Goal: Find contact information: Find contact information

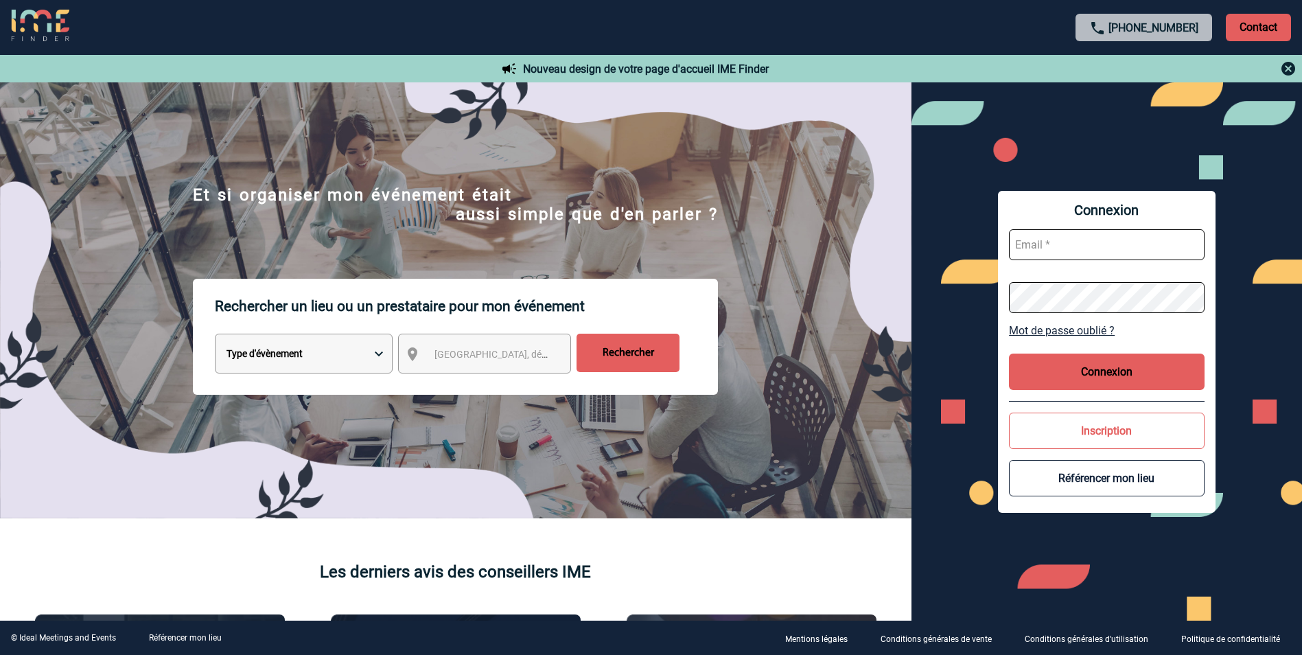
type input "mgerard@ime-groupe.com"
click at [1166, 364] on button "Connexion" at bounding box center [1107, 371] width 196 height 36
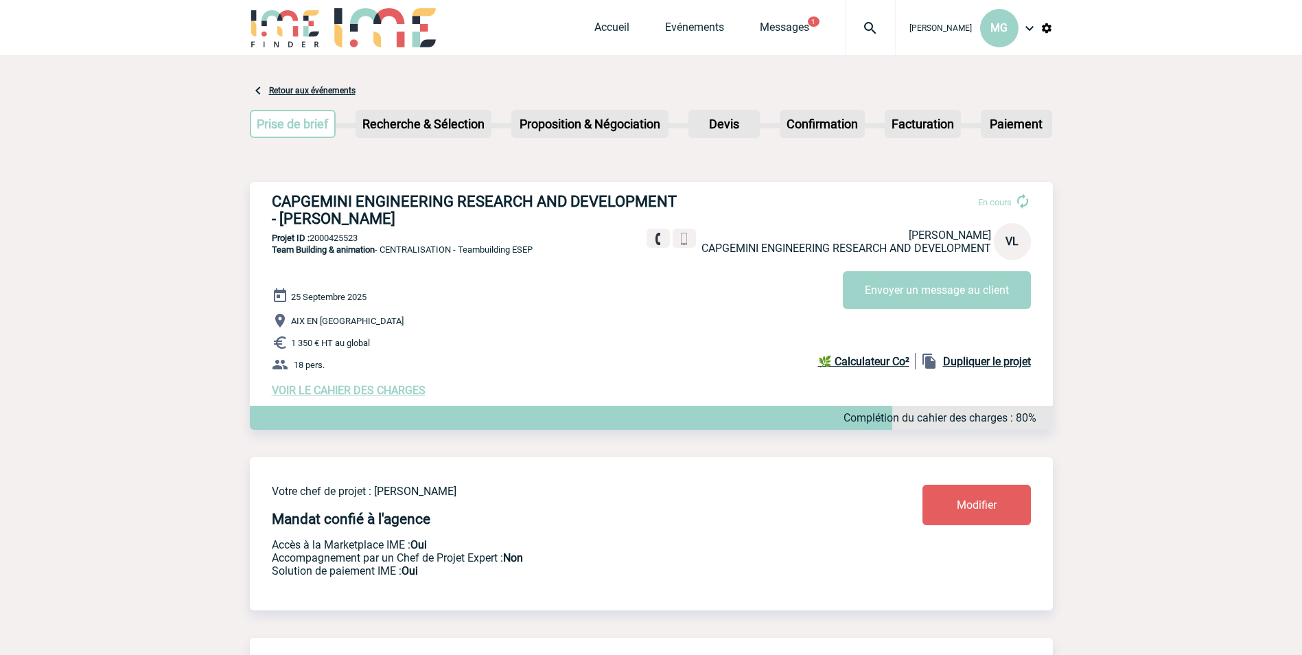
drag, startPoint x: 272, startPoint y: 201, endPoint x: 406, endPoint y: 222, distance: 136.1
click at [406, 222] on h3 "CAPGEMINI ENGINEERING RESEARCH AND DEVELOPMENT - [PERSON_NAME]" at bounding box center [478, 210] width 412 height 34
drag, startPoint x: 406, startPoint y: 222, endPoint x: 395, endPoint y: 222, distance: 11.0
copy h3 "CAPGEMINI ENGINEERING RESEARCH AND DEVELOPMENT - [PERSON_NAME]"
drag, startPoint x: 366, startPoint y: 243, endPoint x: 312, endPoint y: 239, distance: 54.4
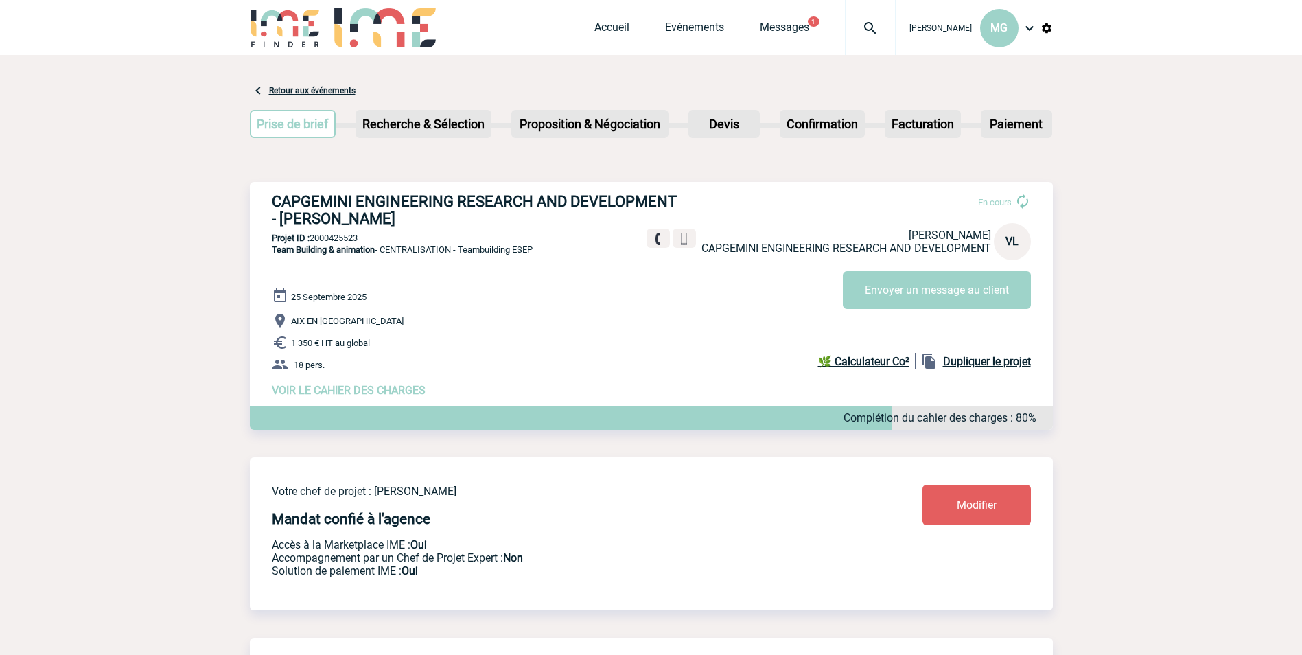
click at [312, 239] on p "Projet ID : 2000425523" at bounding box center [651, 238] width 803 height 10
copy p "2000425523"
click at [402, 255] on span "Team Building & animation - CENTRALISATION - Teambuilding ESEP" at bounding box center [402, 249] width 261 height 10
click at [403, 255] on span "Team Building & animation - CENTRALISATION - Teambuilding ESEP" at bounding box center [402, 249] width 261 height 10
drag, startPoint x: 403, startPoint y: 255, endPoint x: 413, endPoint y: 255, distance: 9.6
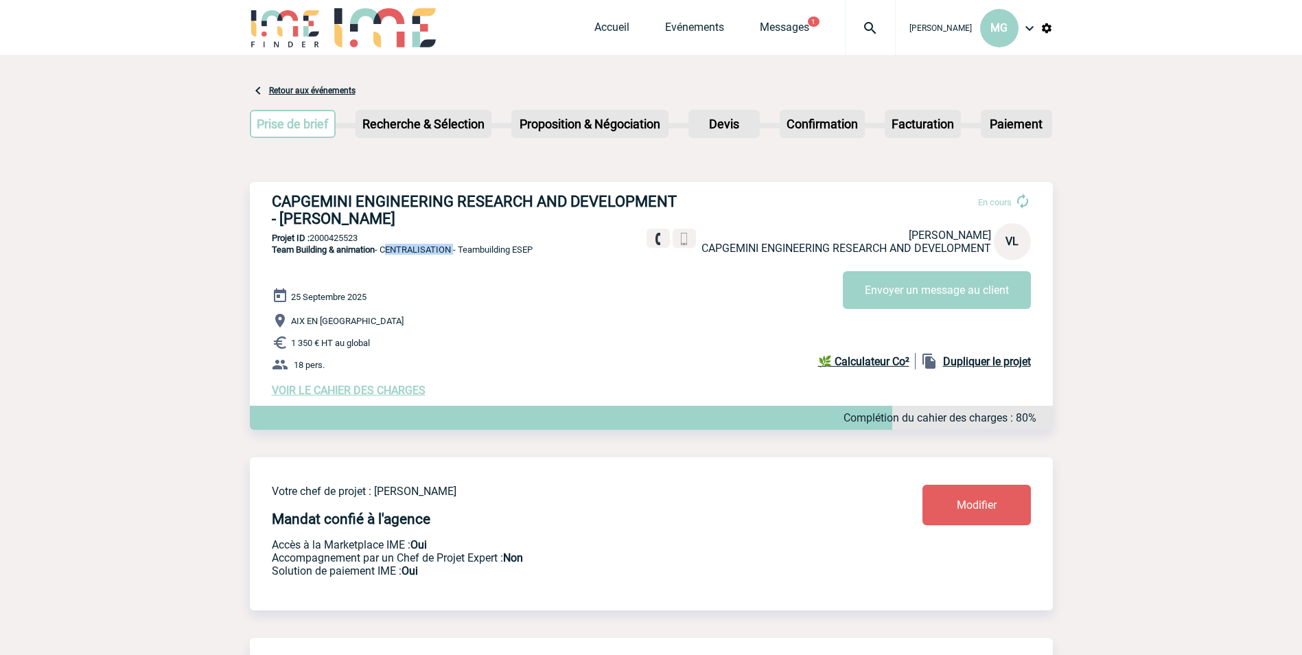
copy span "CENTRALISATION"
drag, startPoint x: 426, startPoint y: 216, endPoint x: 255, endPoint y: 226, distance: 171.1
click at [255, 226] on div "CAPGEMINI ENGINEERING RESEARCH AND DEVELOPMENT - [PERSON_NAME] En cours Fixe : …" at bounding box center [651, 295] width 803 height 226
drag, startPoint x: 255, startPoint y: 226, endPoint x: 303, endPoint y: 217, distance: 48.9
copy h3 "[PERSON_NAME]"
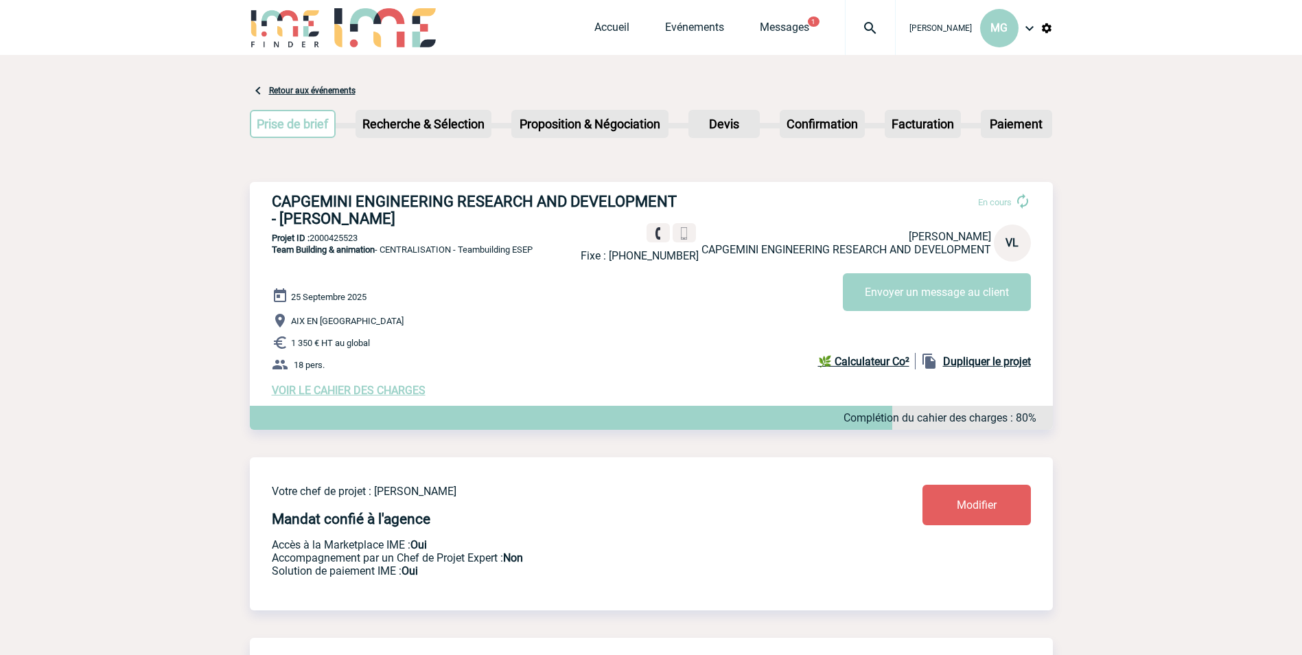
click at [268, 201] on div "CAPGEMINI ENGINEERING RESEARCH AND DEVELOPMENT - [PERSON_NAME] En cours Fixe : …" at bounding box center [651, 295] width 803 height 226
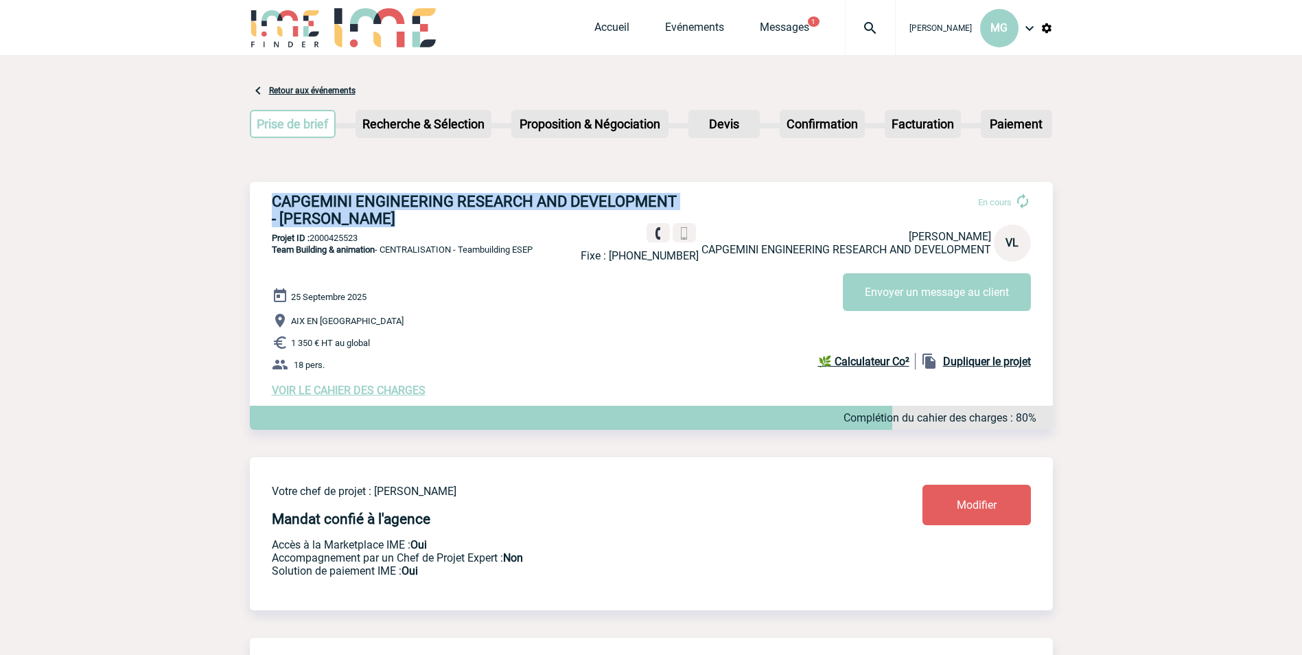
drag, startPoint x: 269, startPoint y: 200, endPoint x: 594, endPoint y: 199, distance: 324.6
click at [594, 199] on div "CAPGEMINI ENGINEERING RESEARCH AND DEVELOPMENT - [PERSON_NAME] En cours Fixe : …" at bounding box center [651, 295] width 803 height 226
copy div "CAPGEMINI ENGINEERING RESEARCH AND DEVELOPMENT - [PERSON_NAME]"
drag, startPoint x: 465, startPoint y: 255, endPoint x: 539, endPoint y: 254, distance: 74.1
click at [532, 254] on span "Team Building & animation - CENTRALISATION - Teambuilding ESEP" at bounding box center [402, 249] width 261 height 10
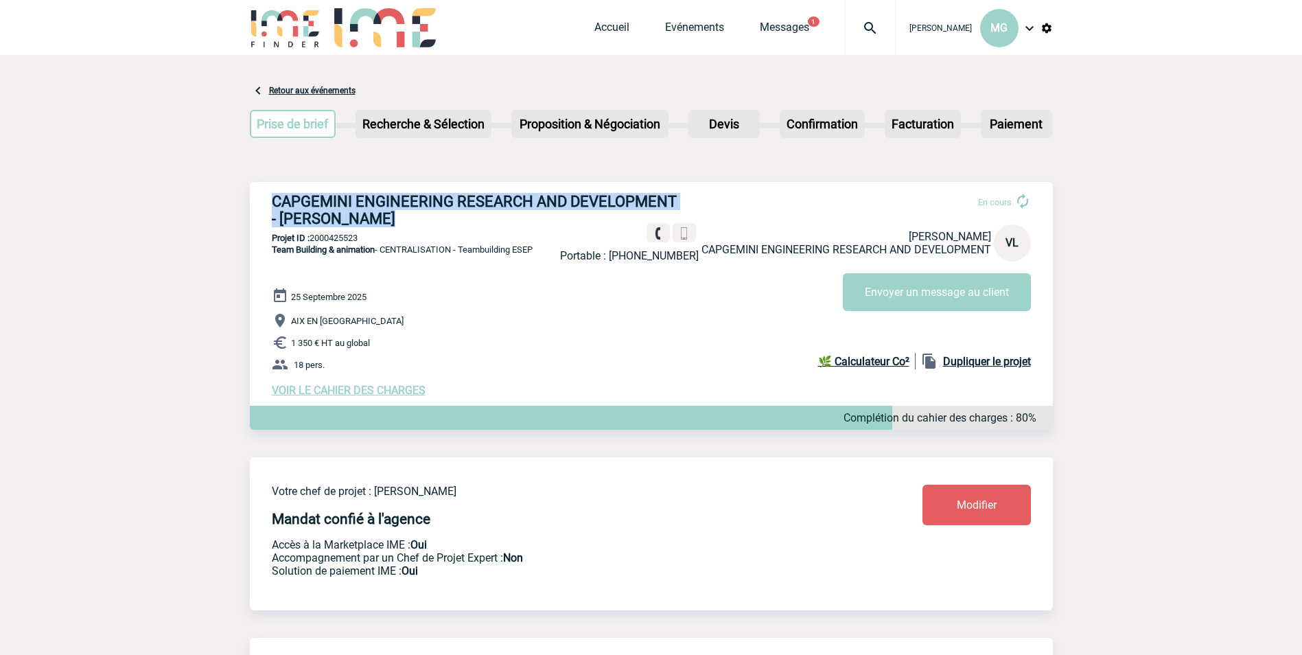
click at [394, 397] on span "VOIR LE CAHIER DES CHARGES" at bounding box center [349, 390] width 154 height 13
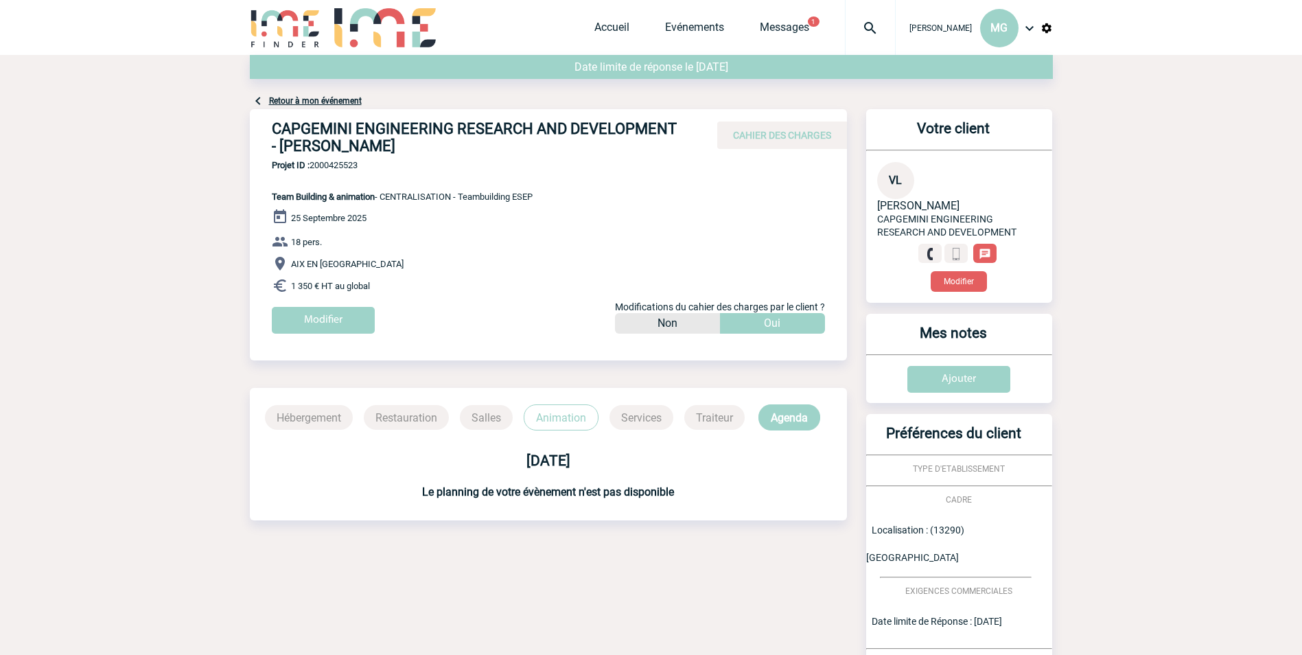
drag, startPoint x: 465, startPoint y: 201, endPoint x: 541, endPoint y: 200, distance: 76.2
click at [541, 200] on div "CAPGEMINI ENGINEERING RESEARCH AND DEVELOPMENT - Véronique LEVEQUE CAHIER DES C…" at bounding box center [548, 226] width 597 height 235
drag, startPoint x: 541, startPoint y: 200, endPoint x: 533, endPoint y: 199, distance: 7.7
copy span "Teambuilding ESEP"
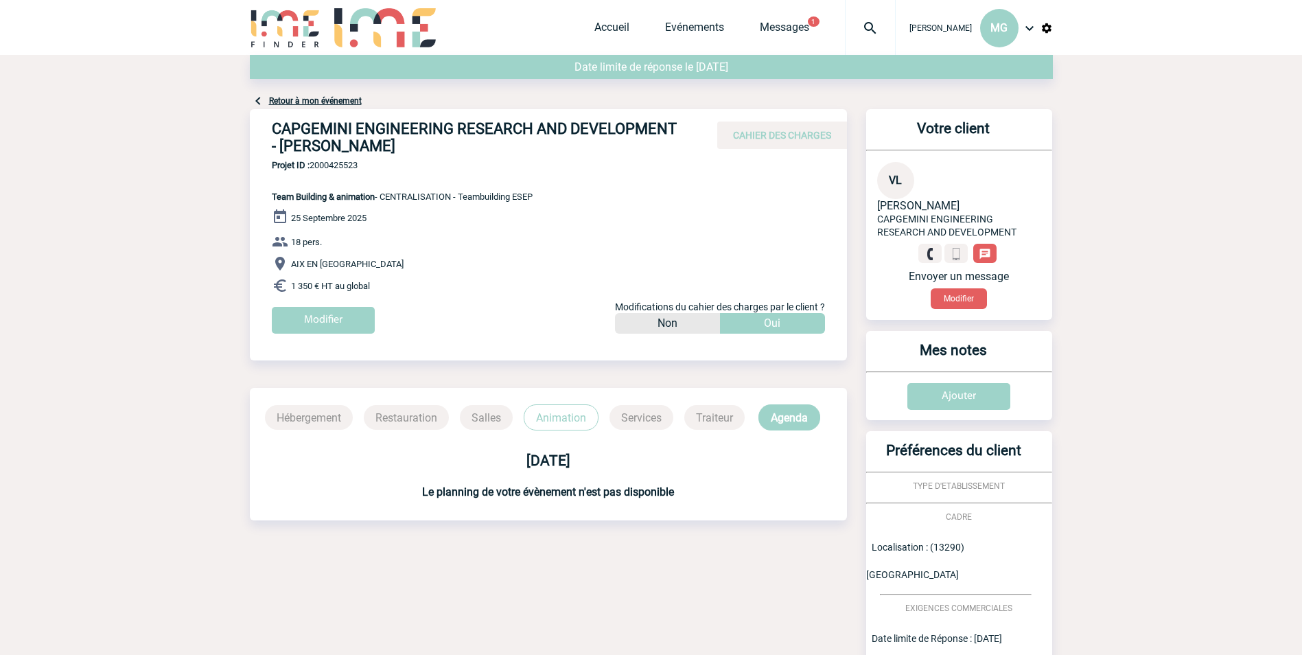
drag, startPoint x: 408, startPoint y: 143, endPoint x: 274, endPoint y: 145, distance: 133.1
click at [274, 145] on h4 "CAPGEMINI ENGINEERING RESEARCH AND DEVELOPMENT - [PERSON_NAME]" at bounding box center [478, 137] width 412 height 34
drag, startPoint x: 274, startPoint y: 145, endPoint x: 288, endPoint y: 145, distance: 13.1
copy h4 "[PERSON_NAME]"
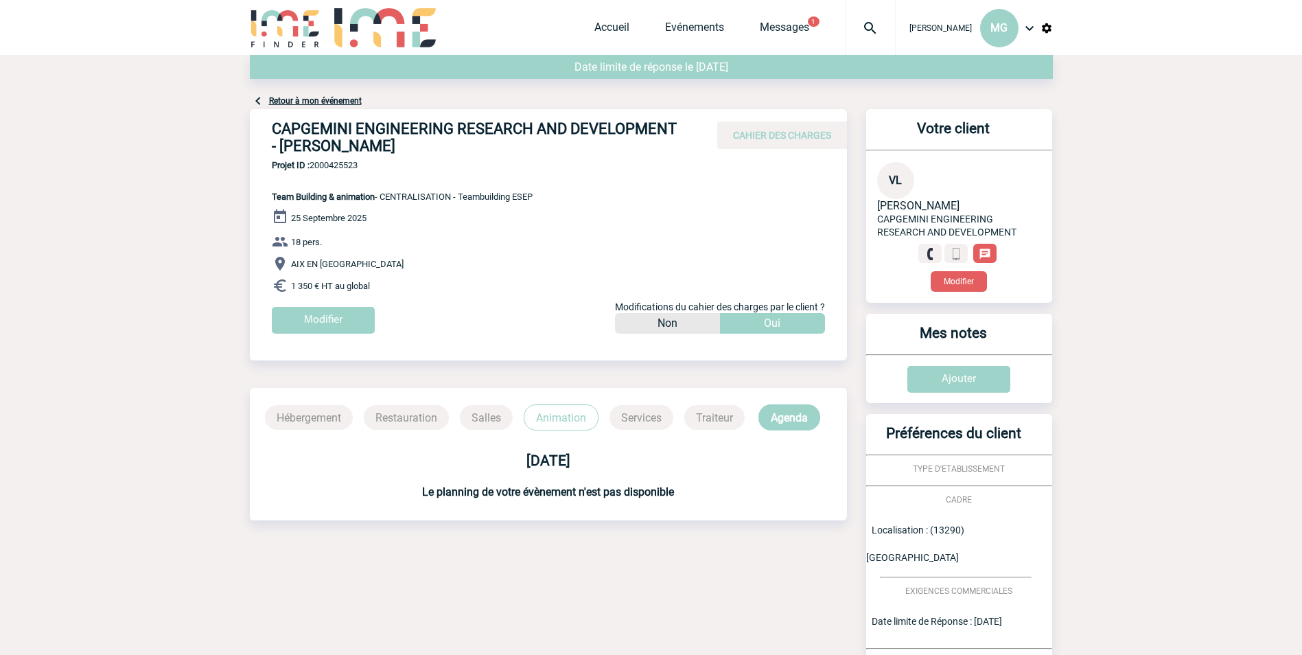
click at [341, 167] on span "Projet ID : 2000425523" at bounding box center [402, 165] width 261 height 10
copy span "2000425523"
